Goal: Task Accomplishment & Management: Use online tool/utility

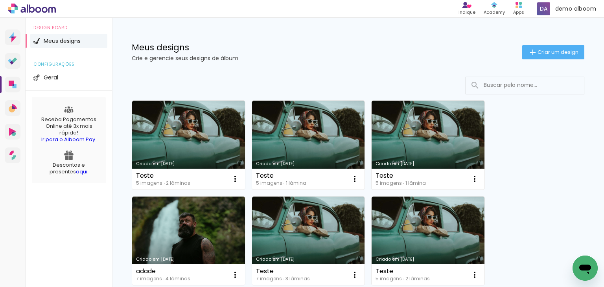
drag, startPoint x: 364, startPoint y: 101, endPoint x: 285, endPoint y: 87, distance: 80.3
click at [364, 101] on link "Criado em 26/03/25" at bounding box center [308, 145] width 113 height 89
